Goal: Task Accomplishment & Management: Manage account settings

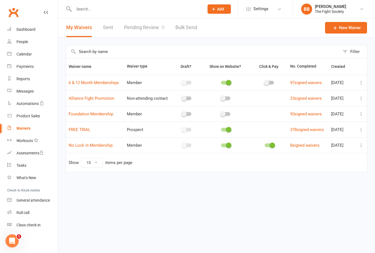
click at [142, 29] on link "Pending Review 0" at bounding box center [144, 27] width 40 height 19
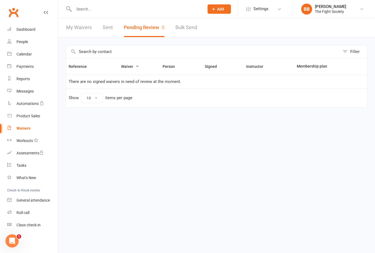
click at [23, 132] on link "Waivers" at bounding box center [32, 128] width 51 height 12
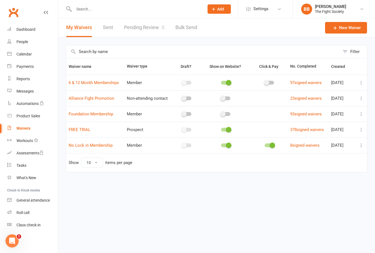
click at [143, 29] on link "Pending Review 0" at bounding box center [144, 27] width 40 height 19
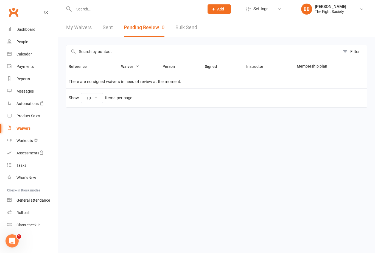
click at [148, 28] on button "Pending Review 0" at bounding box center [144, 27] width 41 height 19
click at [25, 131] on link "Waivers" at bounding box center [32, 128] width 51 height 12
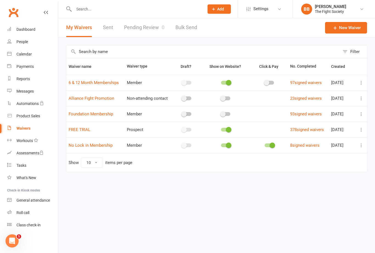
click at [151, 27] on link "Pending Review 0" at bounding box center [144, 27] width 40 height 19
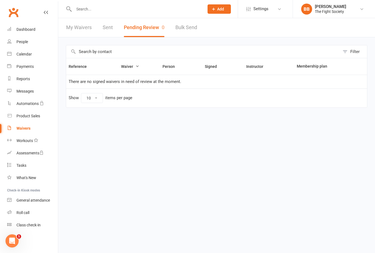
click at [164, 13] on input "text" at bounding box center [136, 9] width 128 height 8
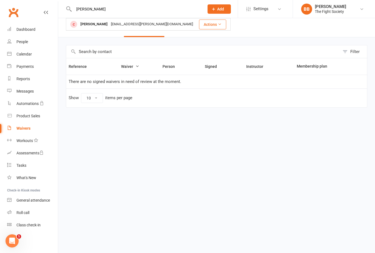
type input "[PERSON_NAME]"
click at [118, 25] on div "[EMAIL_ADDRESS][PERSON_NAME][DOMAIN_NAME]" at bounding box center [151, 24] width 85 height 8
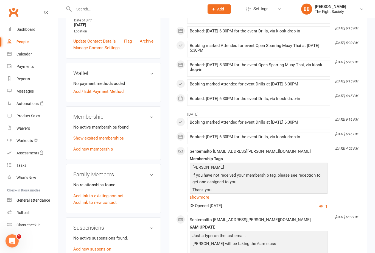
scroll to position [128, 0]
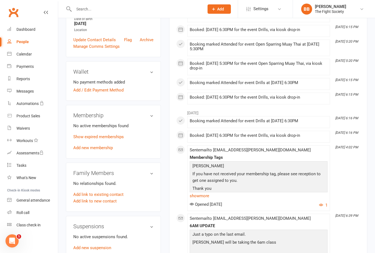
click at [107, 150] on link "Add new membership" at bounding box center [93, 147] width 40 height 5
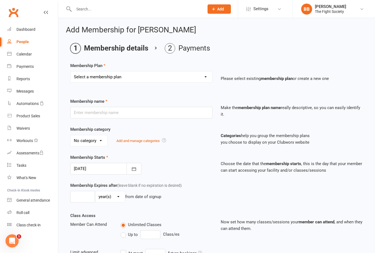
click at [193, 82] on select "Select a membership plan Create new Membership Plan Free Trial Weekly Foundatio…" at bounding box center [142, 76] width 142 height 11
select select "8"
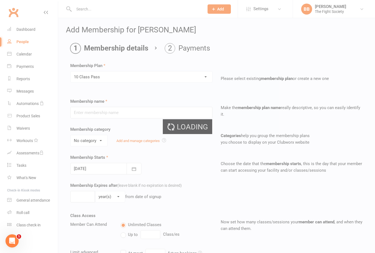
type input "10 Class Pass"
type input "6"
select select "2"
radio input "false"
radio input "true"
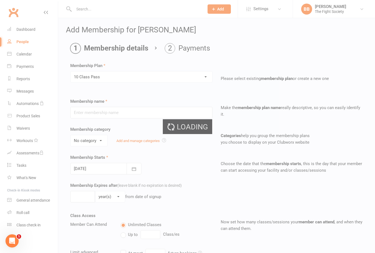
type input "10"
checkbox input "false"
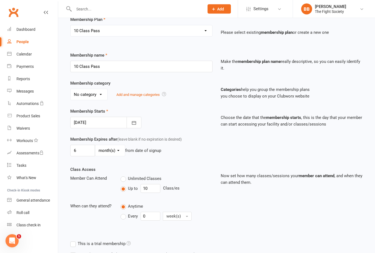
scroll to position [100, 0]
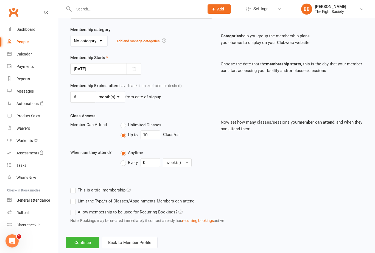
click at [82, 248] on button "Continue" at bounding box center [83, 243] width 34 height 12
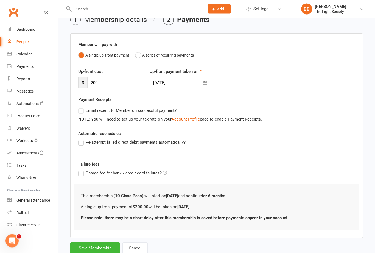
scroll to position [30, 0]
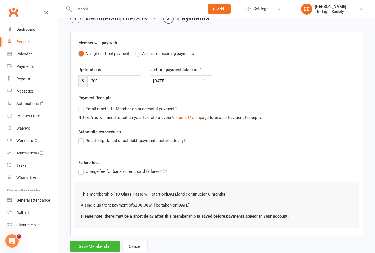
click at [99, 250] on button "Save Membership" at bounding box center [95, 247] width 50 height 12
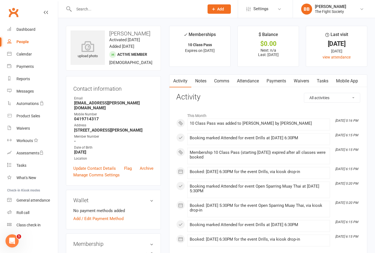
click at [30, 129] on link "Waivers" at bounding box center [32, 128] width 51 height 12
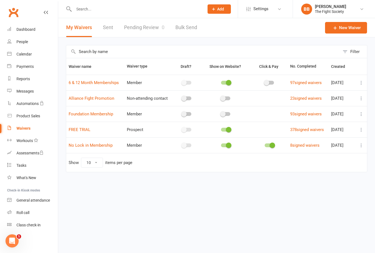
click at [116, 12] on input "text" at bounding box center [136, 9] width 128 height 8
click at [159, 13] on input "text" at bounding box center [136, 9] width 128 height 8
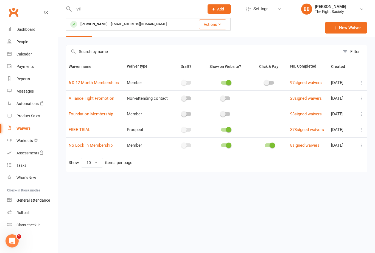
type input "Vili"
click at [104, 27] on div "[PERSON_NAME]" at bounding box center [94, 24] width 31 height 8
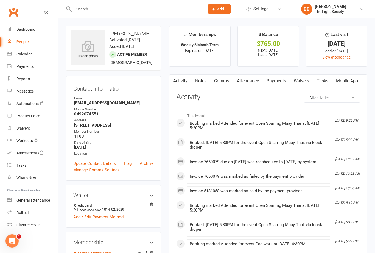
click at [280, 84] on link "Payments" at bounding box center [276, 81] width 27 height 13
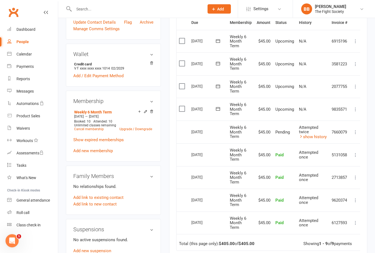
scroll to position [143, 0]
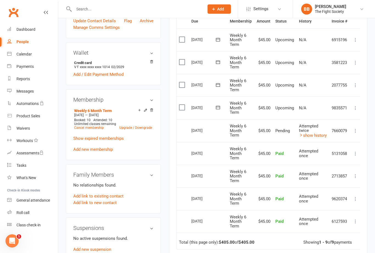
click at [350, 131] on td "7660079" at bounding box center [340, 130] width 21 height 23
click at [353, 133] on button at bounding box center [356, 131] width 7 height 7
click at [280, 132] on span "Pending" at bounding box center [283, 130] width 15 height 5
click at [188, 128] on td "Select this" at bounding box center [183, 130] width 12 height 23
click at [254, 134] on td "Weekly 6 Month Term" at bounding box center [241, 130] width 27 height 23
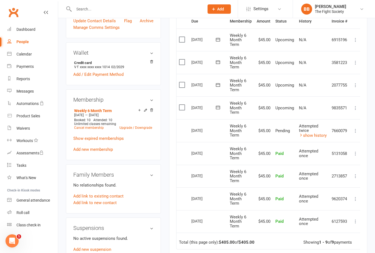
click at [312, 135] on link "show history" at bounding box center [313, 135] width 28 height 5
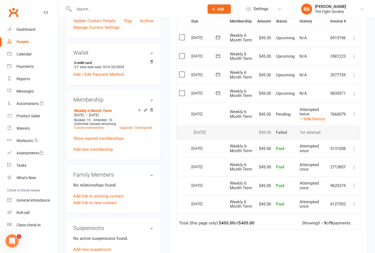
click at [356, 117] on icon at bounding box center [354, 114] width 5 height 5
click at [323, 131] on link "More Info" at bounding box center [330, 125] width 54 height 11
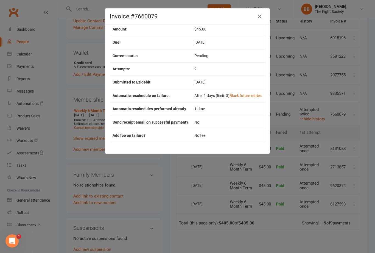
scroll to position [33, 0]
click at [262, 19] on icon "button" at bounding box center [260, 16] width 7 height 7
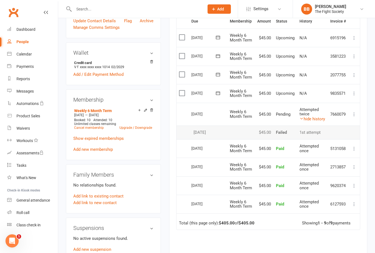
click at [287, 139] on td "Failed" at bounding box center [286, 133] width 24 height 14
click at [277, 117] on span "Pending" at bounding box center [283, 114] width 15 height 5
click at [355, 117] on icon at bounding box center [354, 114] width 5 height 5
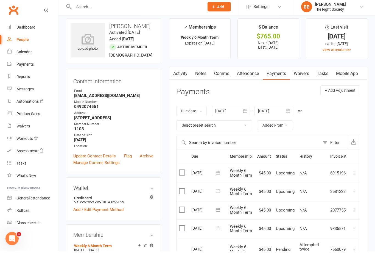
scroll to position [0, 0]
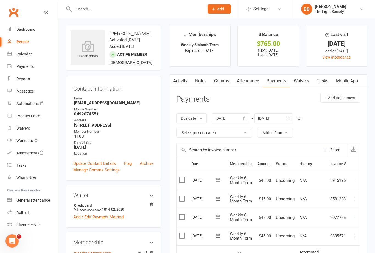
click at [282, 84] on link "Payments" at bounding box center [276, 81] width 27 height 13
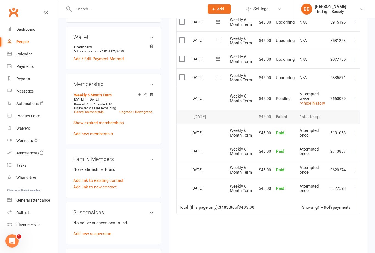
scroll to position [157, 0]
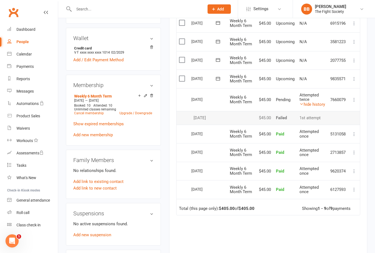
click at [353, 103] on icon at bounding box center [354, 99] width 5 height 5
click at [275, 111] on td "Pending" at bounding box center [286, 99] width 24 height 23
click at [280, 111] on td "Pending" at bounding box center [286, 99] width 24 height 23
click at [302, 106] on icon at bounding box center [302, 104] width 4 height 4
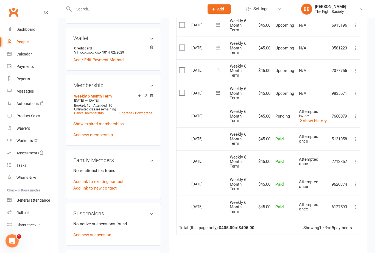
click at [276, 253] on div "Due Contact Membership Amount Status History Invoice # Select this [DATE] [PERS…" at bounding box center [268, 152] width 184 height 306
click at [305, 121] on link "show history" at bounding box center [313, 120] width 28 height 5
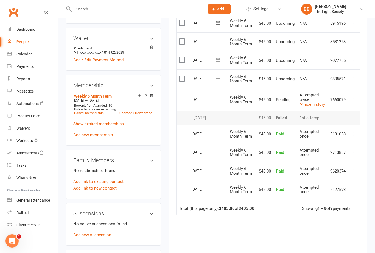
click at [126, 11] on input "text" at bounding box center [136, 9] width 128 height 8
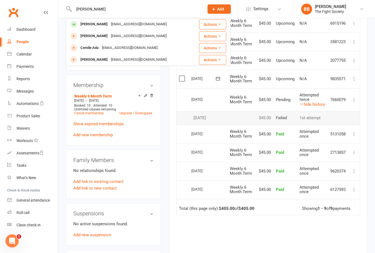
type input "[PERSON_NAME]"
click at [103, 27] on div "[PERSON_NAME]" at bounding box center [94, 24] width 31 height 8
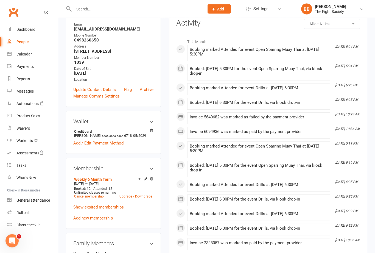
scroll to position [136, 0]
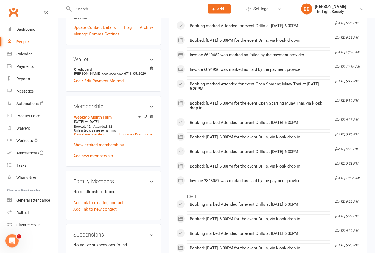
click at [109, 85] on link "Add / Edit Payment Method" at bounding box center [98, 81] width 50 height 7
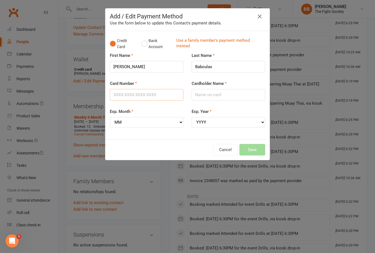
click at [165, 95] on input "Card Number" at bounding box center [147, 95] width 74 height 12
click at [157, 98] on input "Card Number" at bounding box center [147, 95] width 74 height 12
type input "[CREDIT_CARD_NUMBER]"
click at [219, 96] on input "Cardholder Name" at bounding box center [229, 95] width 74 height 12
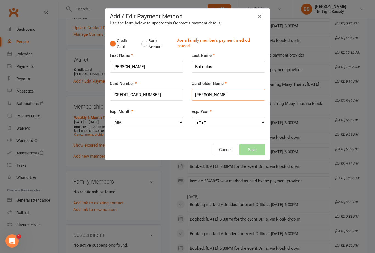
type input "[PERSON_NAME]"
click at [160, 122] on select "MM 01 02 03 04 05 06 07 08 09 10 11 12" at bounding box center [147, 122] width 74 height 10
select select "10"
click at [224, 122] on select "YYYY 2025 2026 2027 2028 2029 2030 2031 2032 2033 2034" at bounding box center [229, 122] width 74 height 10
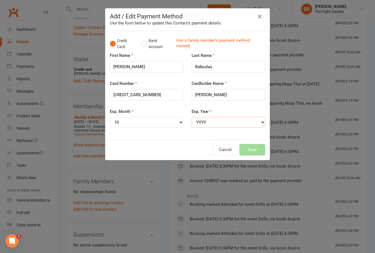
select select "2029"
click at [253, 147] on button "Save" at bounding box center [253, 150] width 26 height 12
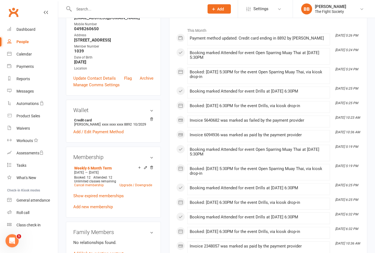
scroll to position [0, 0]
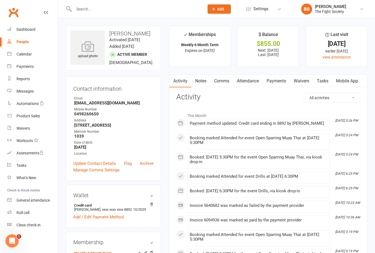
click at [279, 85] on link "Payments" at bounding box center [276, 81] width 27 height 13
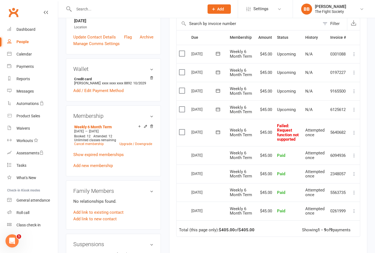
scroll to position [130, 0]
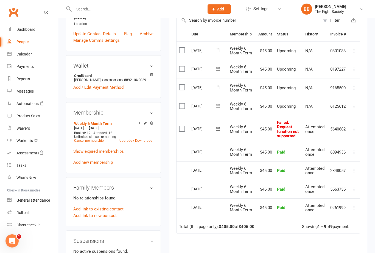
click at [183, 132] on label at bounding box center [182, 128] width 7 height 5
click at [183, 126] on input "checkbox" at bounding box center [181, 126] width 4 height 0
click at [357, 246] on button "Change status" at bounding box center [345, 241] width 43 height 12
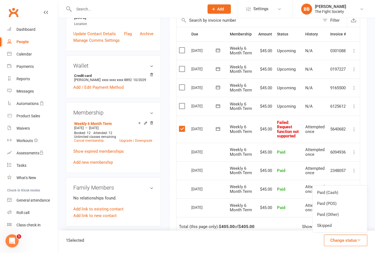
click at [339, 209] on link "Paid (POS)" at bounding box center [340, 203] width 54 height 11
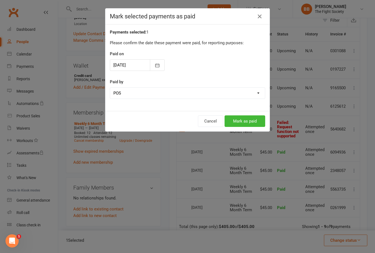
click at [257, 125] on button "Mark as paid" at bounding box center [245, 121] width 41 height 12
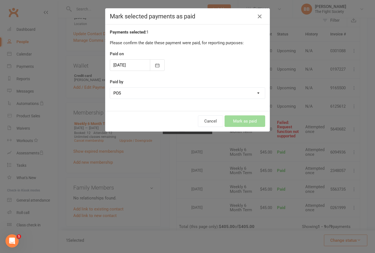
checkbox input "false"
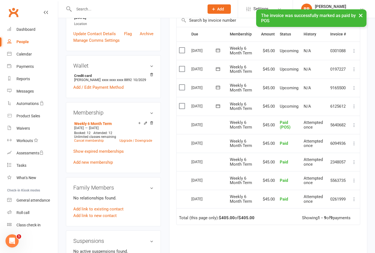
click at [26, 42] on div "People" at bounding box center [22, 42] width 12 height 4
select select "100"
